Goal: Task Accomplishment & Management: Complete application form

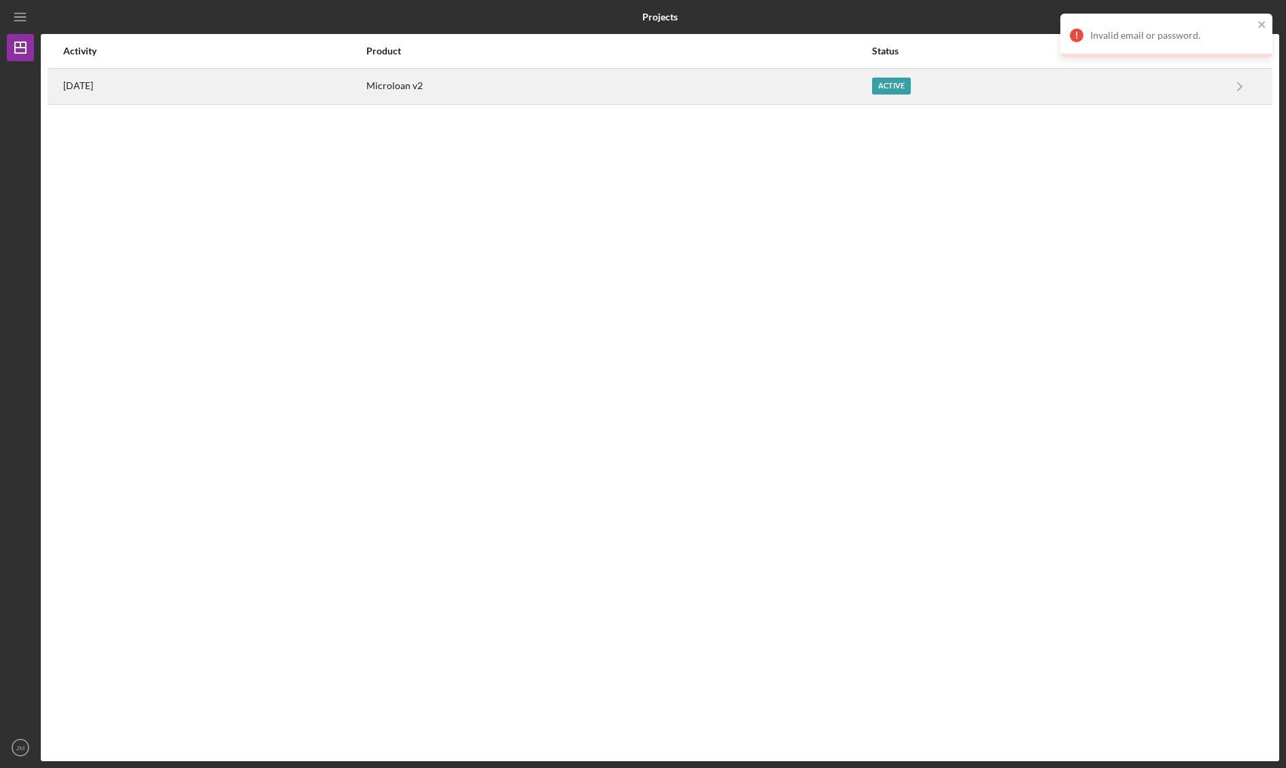
click at [872, 86] on td "Microloan v2" at bounding box center [619, 86] width 506 height 36
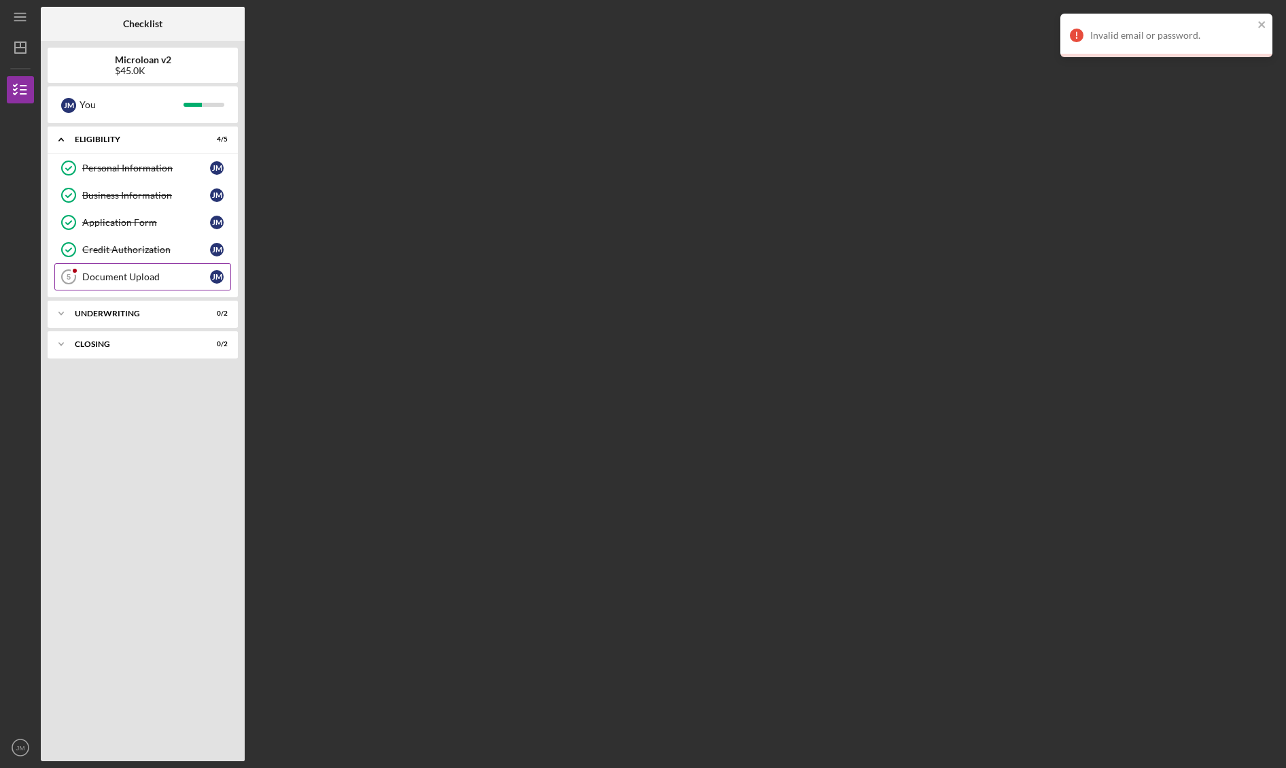
click at [126, 273] on div "Document Upload" at bounding box center [146, 276] width 128 height 11
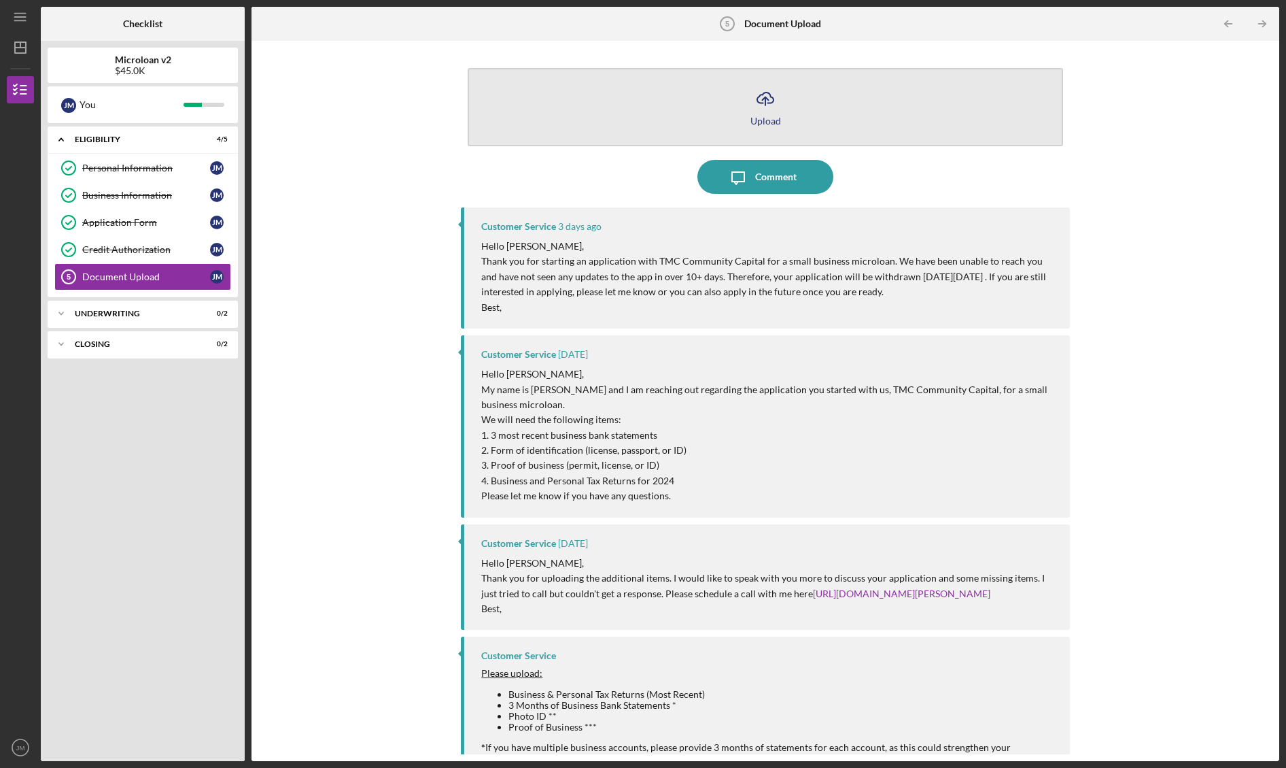
click at [757, 112] on icon "Icon/Upload" at bounding box center [766, 99] width 34 height 34
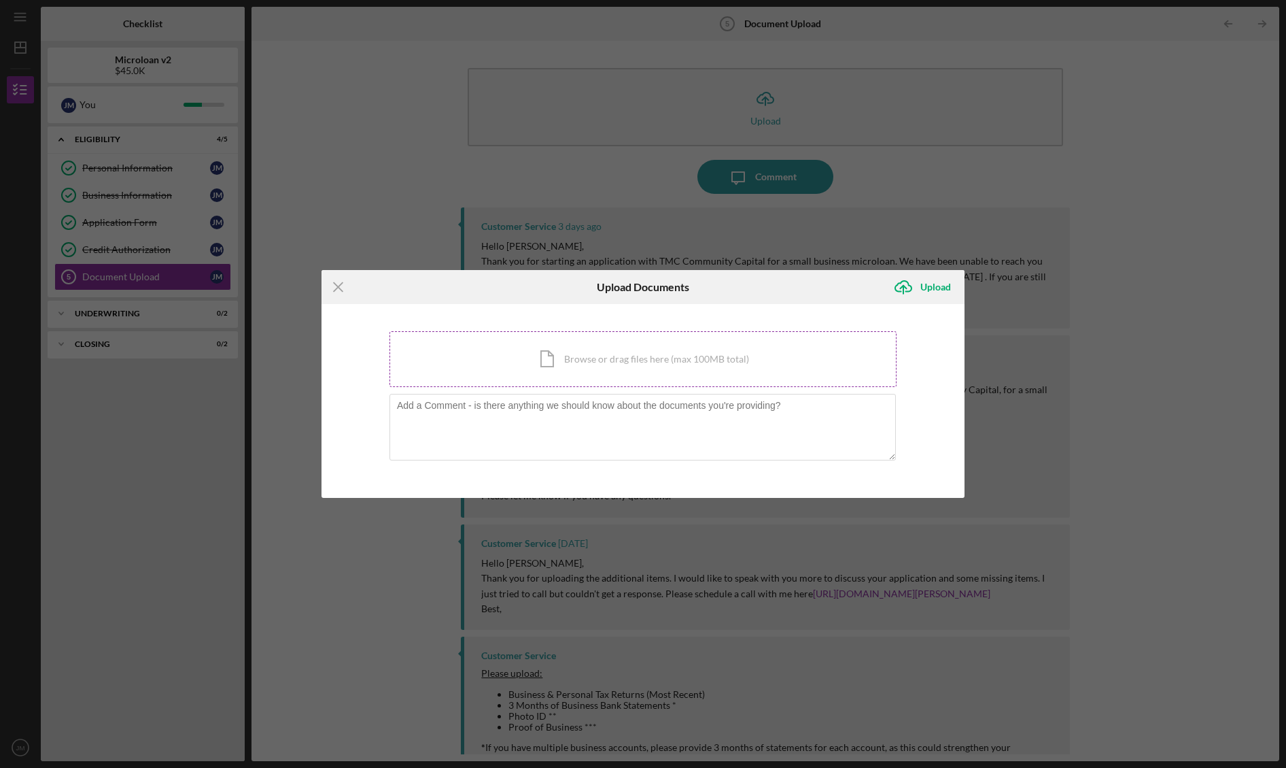
click at [567, 360] on div "Icon/Document Browse or drag files here (max 100MB total) Tap to choose files o…" at bounding box center [643, 359] width 507 height 56
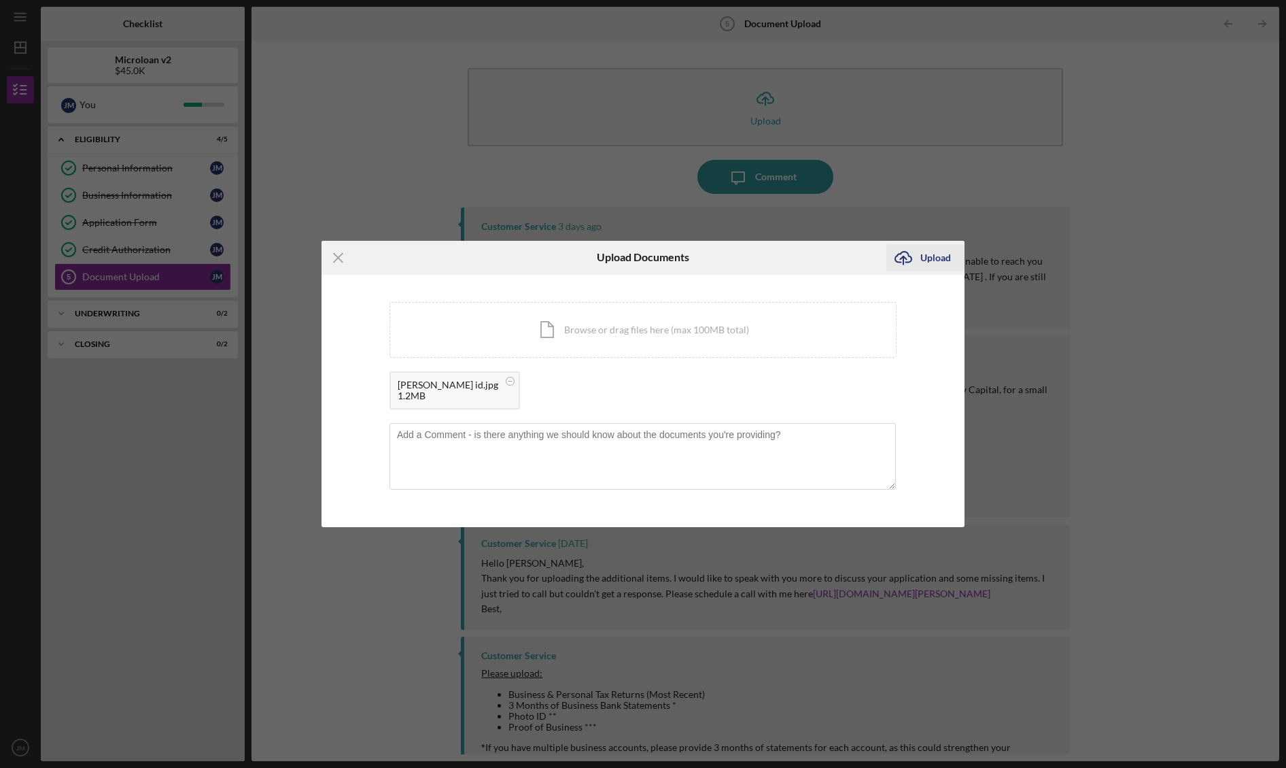
click at [938, 256] on div "Upload" at bounding box center [936, 257] width 31 height 27
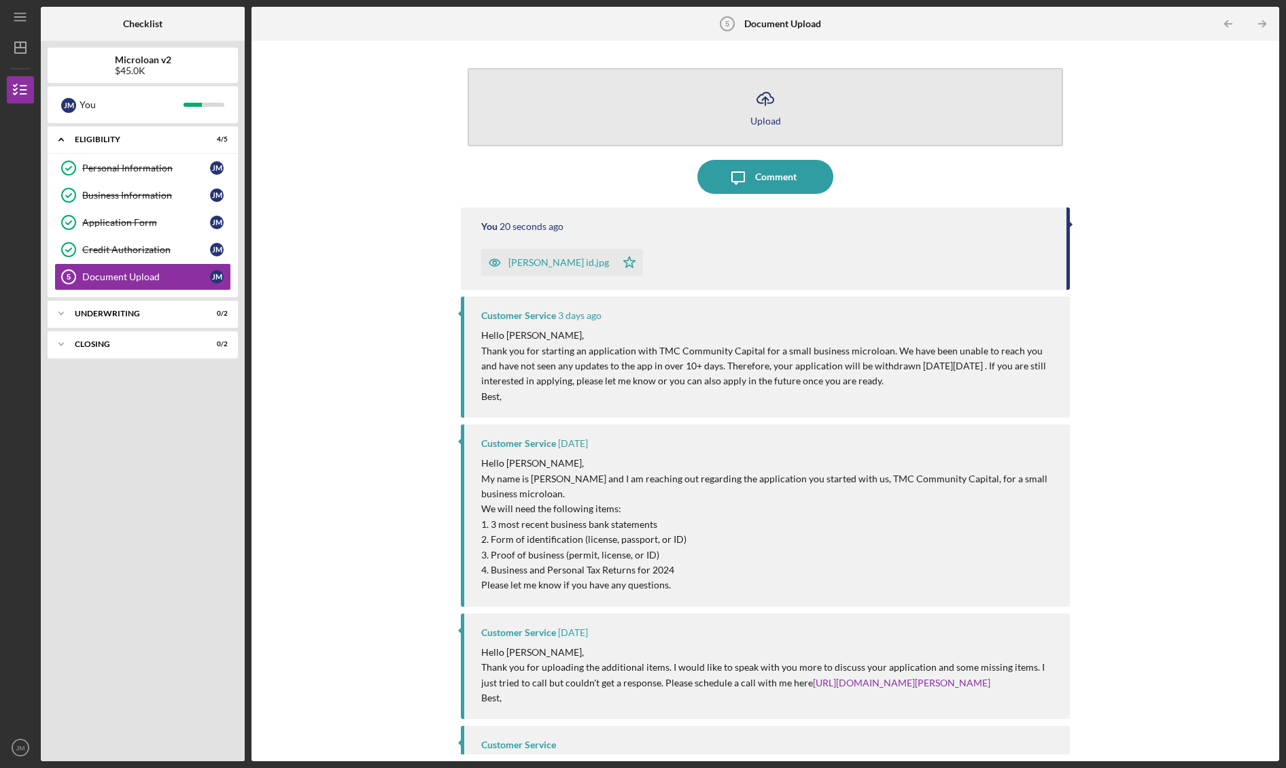
click at [764, 112] on icon "Icon/Upload" at bounding box center [766, 99] width 34 height 34
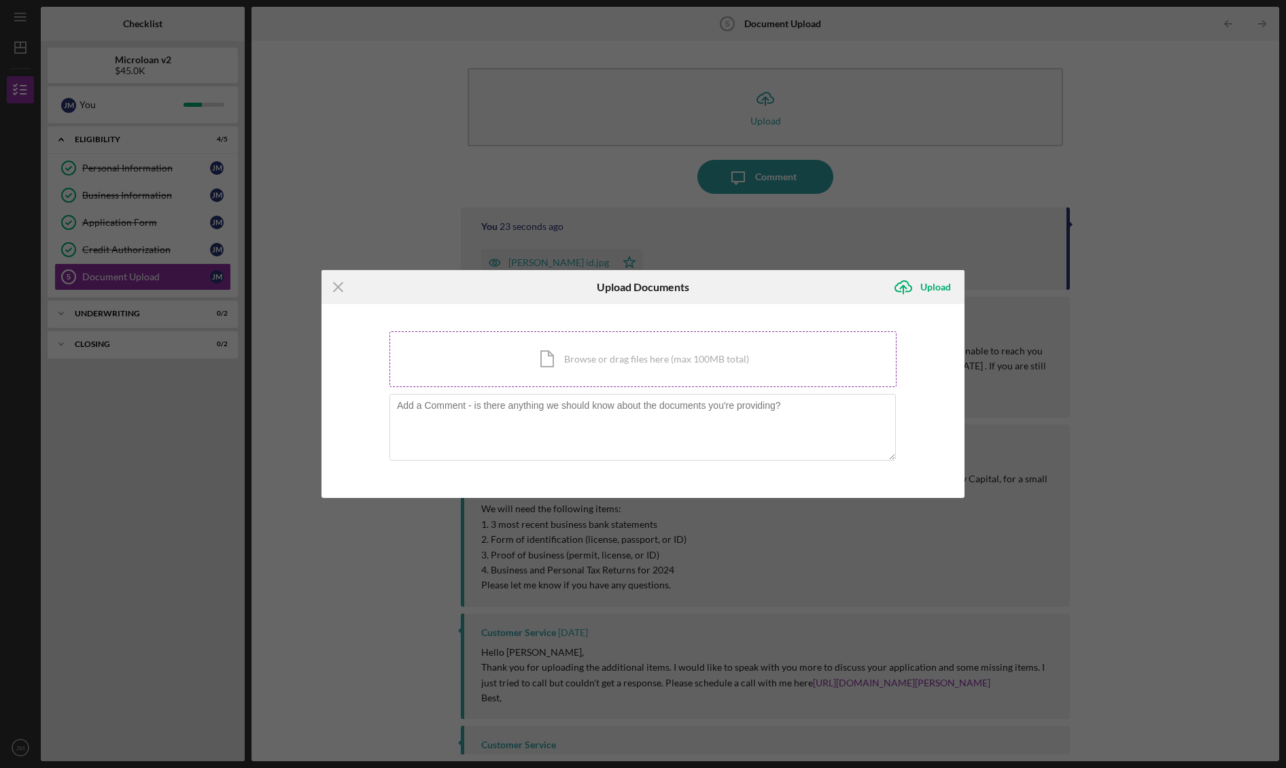
click at [636, 352] on div "Icon/Document Browse or drag files here (max 100MB total) Tap to choose files o…" at bounding box center [643, 359] width 507 height 56
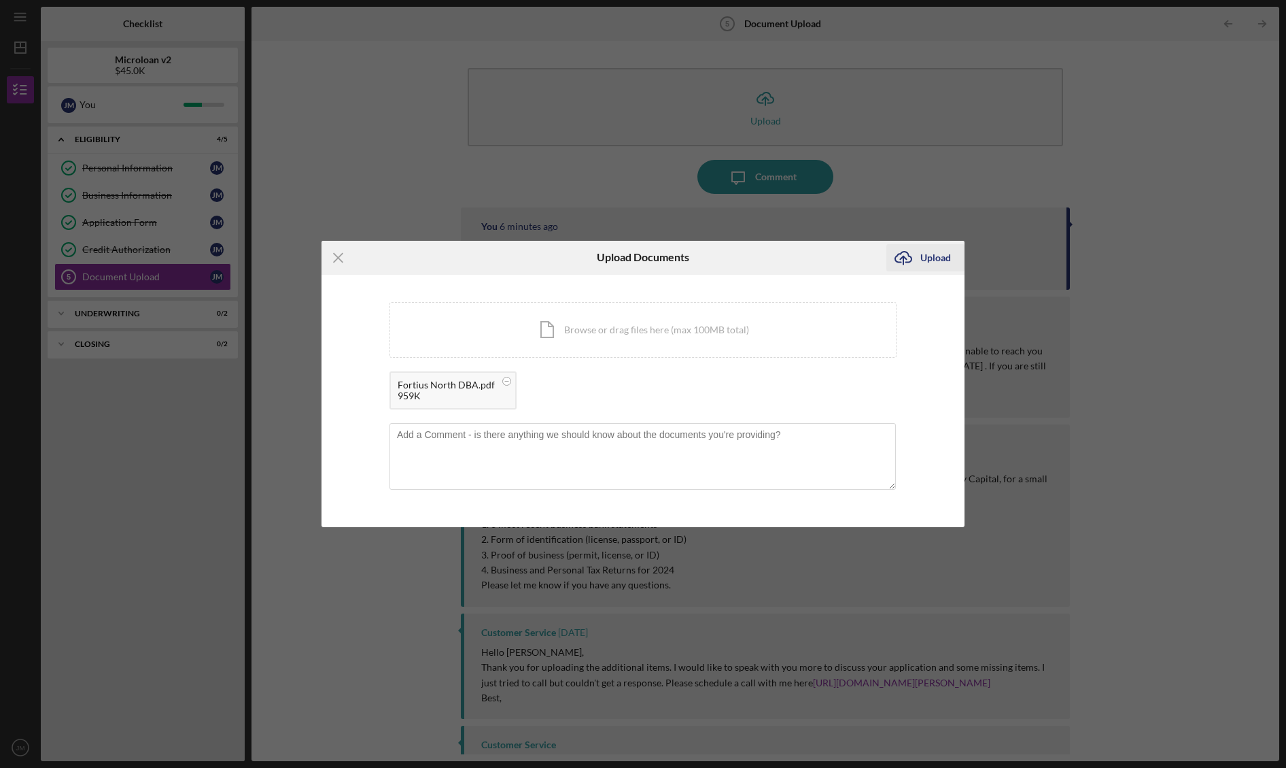
click at [932, 259] on div "Upload" at bounding box center [936, 257] width 31 height 27
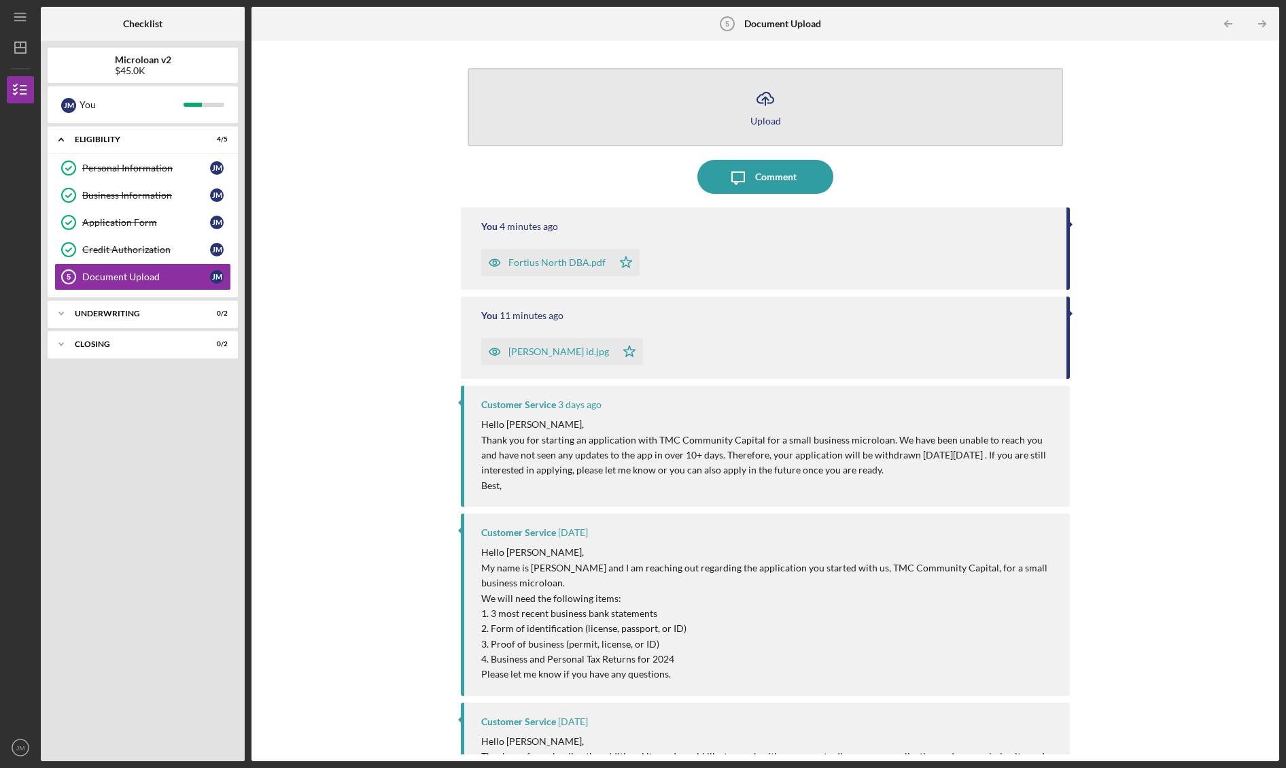
click at [761, 111] on icon "Icon/Upload" at bounding box center [766, 99] width 34 height 34
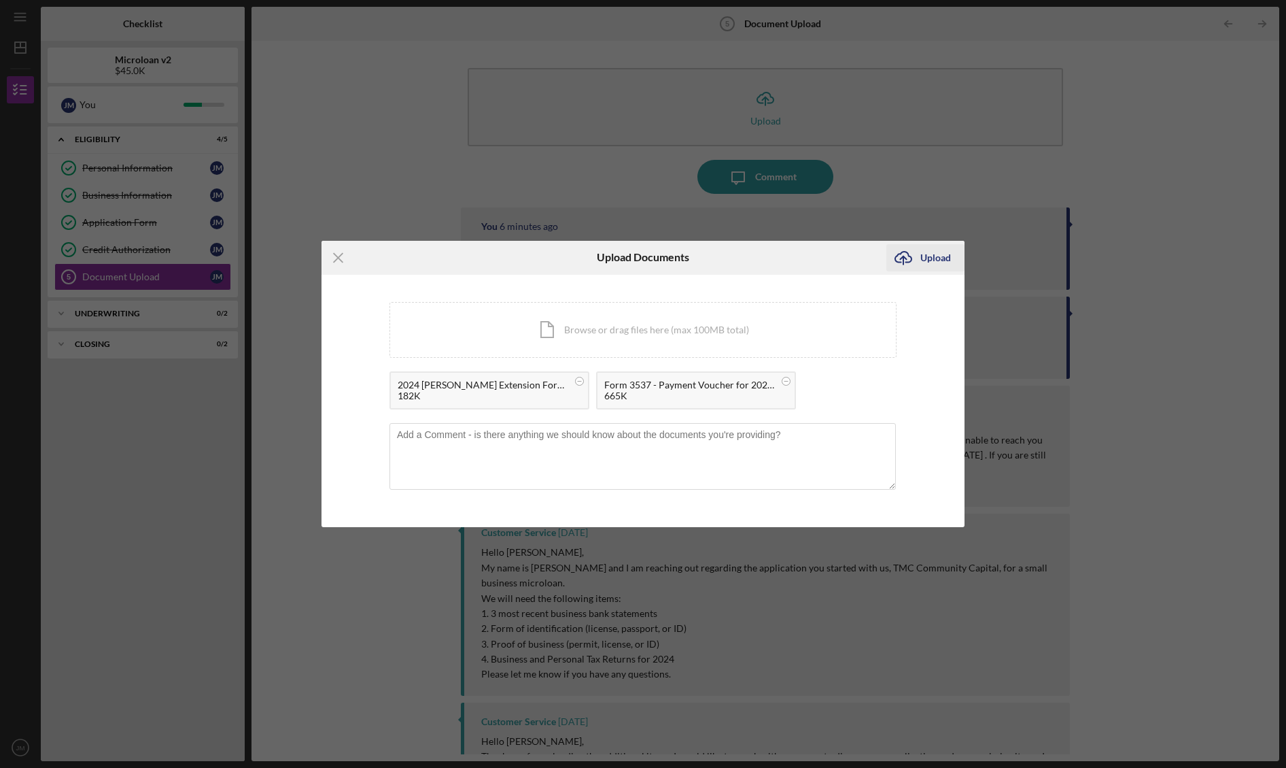
click at [933, 259] on div "Upload" at bounding box center [936, 257] width 31 height 27
